Goal: Transaction & Acquisition: Obtain resource

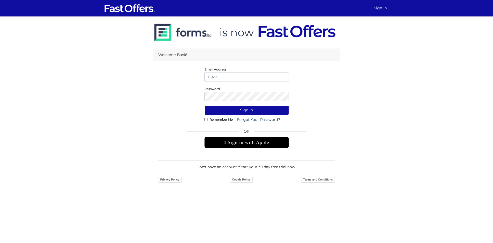
click at [222, 78] on input "email" at bounding box center [246, 77] width 84 height 10
type input "[EMAIL_ADDRESS][DOMAIN_NAME]"
click at [204, 105] on button "Sign In" at bounding box center [246, 110] width 84 height 10
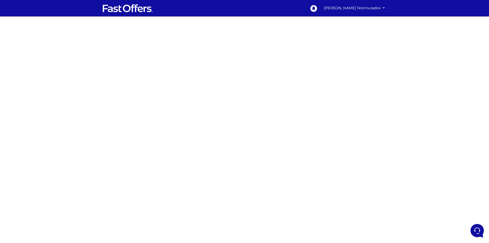
click at [90, 54] on div at bounding box center [244, 144] width 489 height 257
click at [147, 145] on div at bounding box center [244, 144] width 489 height 257
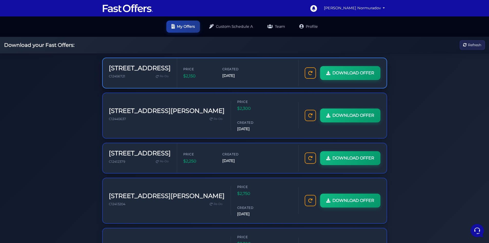
click at [349, 82] on div "DOWNLOAD OFFER" at bounding box center [342, 73] width 88 height 26
click at [347, 78] on link "DOWNLOAD OFFER" at bounding box center [349, 72] width 61 height 15
